Goal: Task Accomplishment & Management: Complete application form

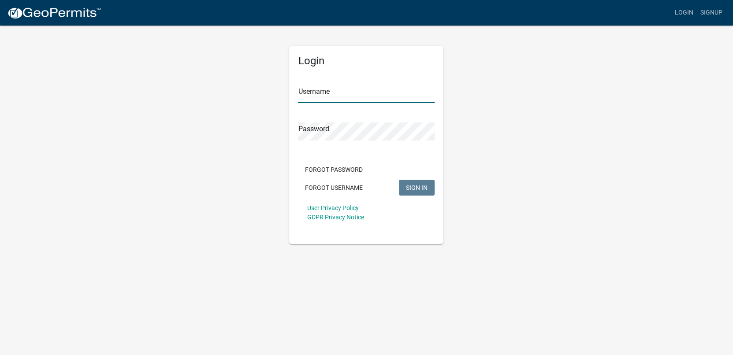
type input "jimmorgan"
click at [413, 189] on span "SIGN IN" at bounding box center [417, 187] width 22 height 7
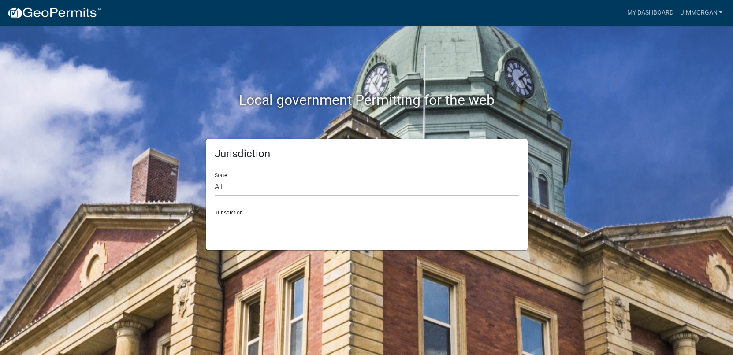
click at [299, 176] on div "State All [US_STATE] [US_STATE] [US_STATE] [US_STATE] [US_STATE] [US_STATE] [US…" at bounding box center [367, 181] width 304 height 30
click at [284, 188] on select "All [US_STATE] [US_STATE] [US_STATE] [US_STATE] [US_STATE] [US_STATE] [US_STATE…" at bounding box center [367, 187] width 304 height 18
select select "[US_STATE]"
click at [215, 178] on select "All [US_STATE] [US_STATE] [US_STATE] [US_STATE] [US_STATE] [US_STATE] [US_STATE…" at bounding box center [367, 187] width 304 height 18
click at [602, 199] on div "Jurisdiction State All [US_STATE] [US_STATE] [US_STATE] [US_STATE] [US_STATE] […" at bounding box center [367, 195] width 503 height 112
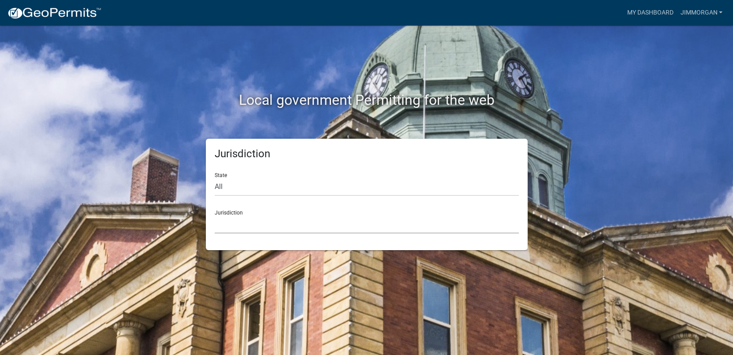
click at [256, 227] on select "[GEOGRAPHIC_DATA], [US_STATE] [GEOGRAPHIC_DATA], [US_STATE] [GEOGRAPHIC_DATA], …" at bounding box center [367, 225] width 304 height 18
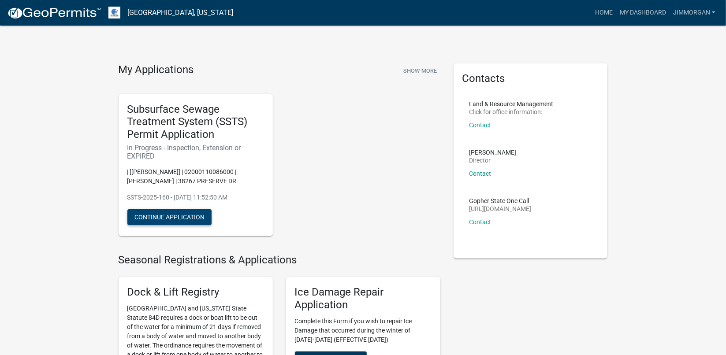
click at [168, 218] on button "Continue Application" at bounding box center [169, 217] width 84 height 16
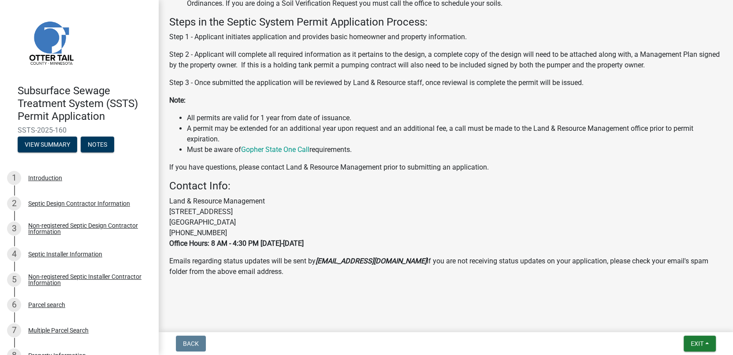
scroll to position [236, 0]
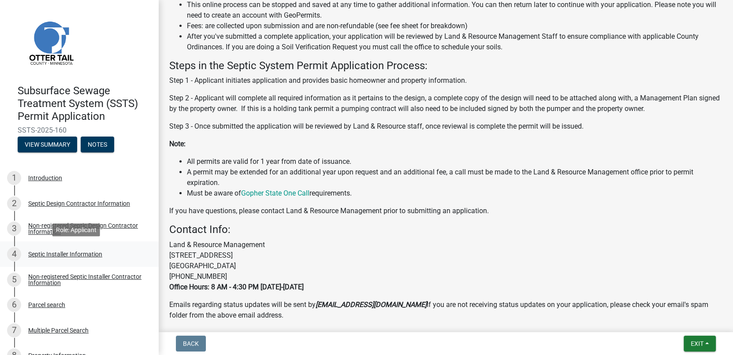
click at [72, 256] on div "Septic Installer Information" at bounding box center [65, 254] width 74 height 6
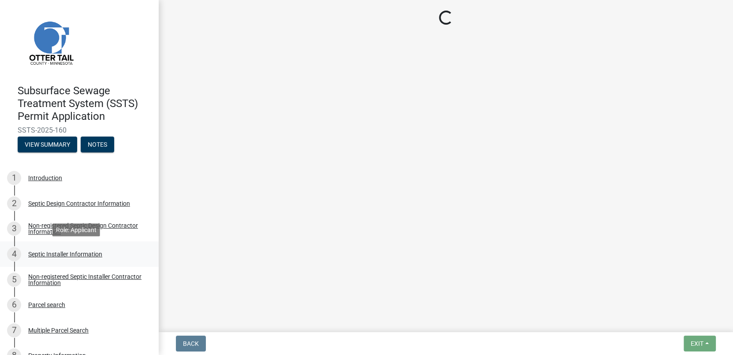
scroll to position [0, 0]
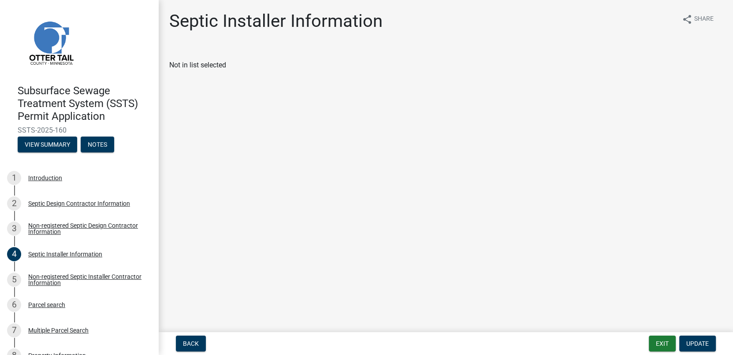
click at [205, 70] on div "Not in list selected" at bounding box center [445, 65] width 553 height 11
click at [195, 347] on span "Back" at bounding box center [191, 343] width 16 height 7
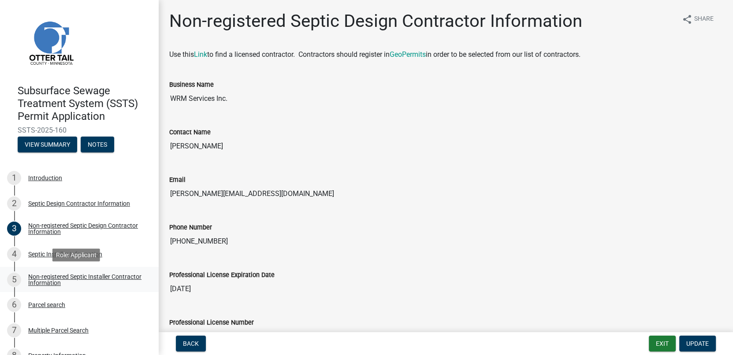
click at [56, 276] on div "Non-registered Septic Installer Contractor Information" at bounding box center [86, 280] width 116 height 12
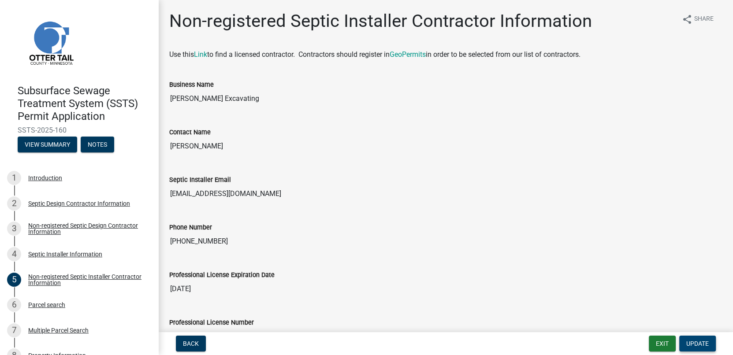
click at [701, 344] on span "Update" at bounding box center [697, 343] width 22 height 7
click at [202, 56] on link "Link" at bounding box center [200, 54] width 13 height 8
click at [451, 109] on div "Business Name [PERSON_NAME] Excavating" at bounding box center [446, 91] width 566 height 48
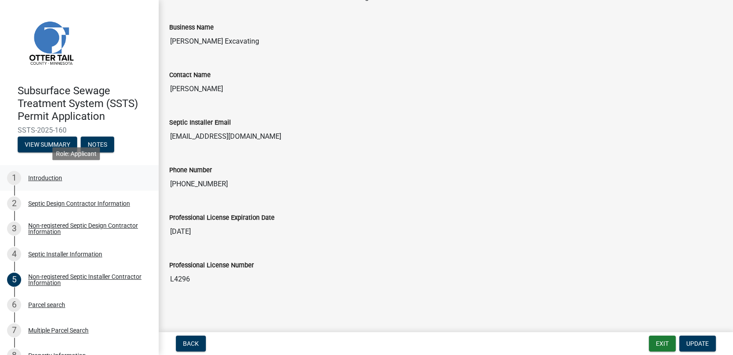
click at [49, 178] on div "Introduction" at bounding box center [45, 178] width 34 height 6
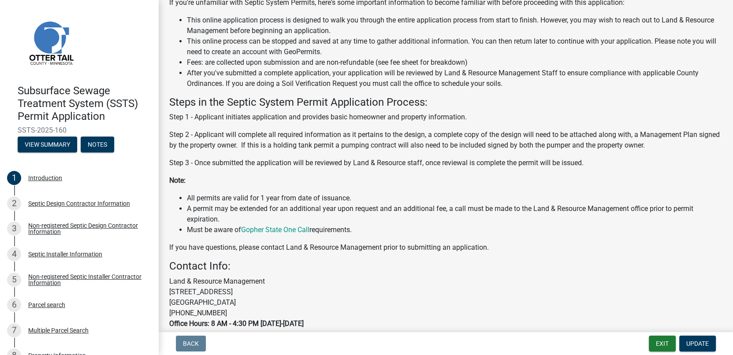
scroll to position [132, 0]
